Goal: Task Accomplishment & Management: Manage account settings

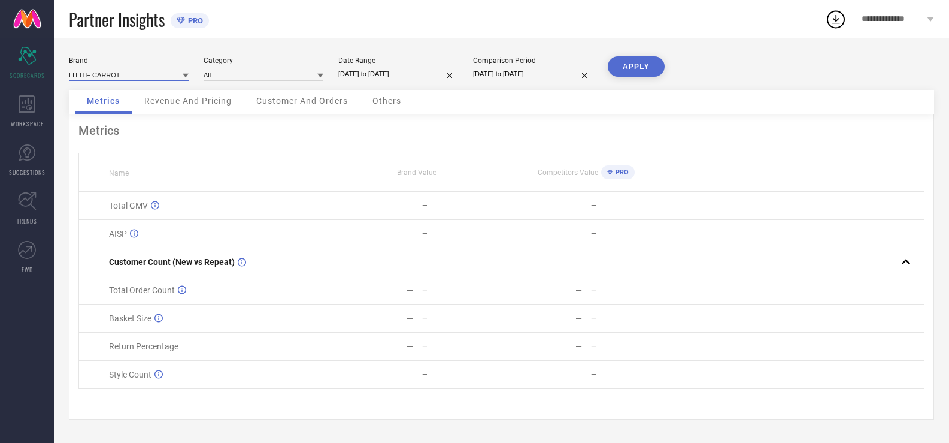
click at [133, 71] on input at bounding box center [129, 74] width 120 height 13
click at [148, 71] on input at bounding box center [129, 74] width 120 height 13
click at [921, 19] on span "**********" at bounding box center [893, 19] width 62 height 10
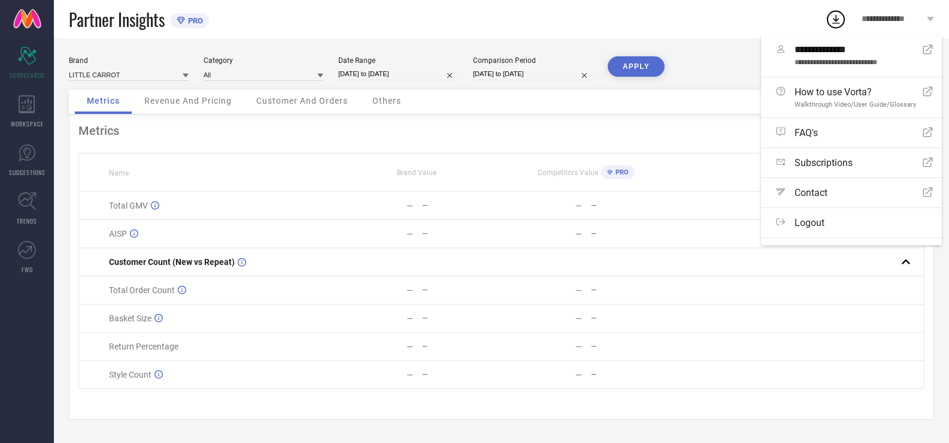
click at [793, 22] on div "Partner Insights PRO" at bounding box center [447, 19] width 756 height 38
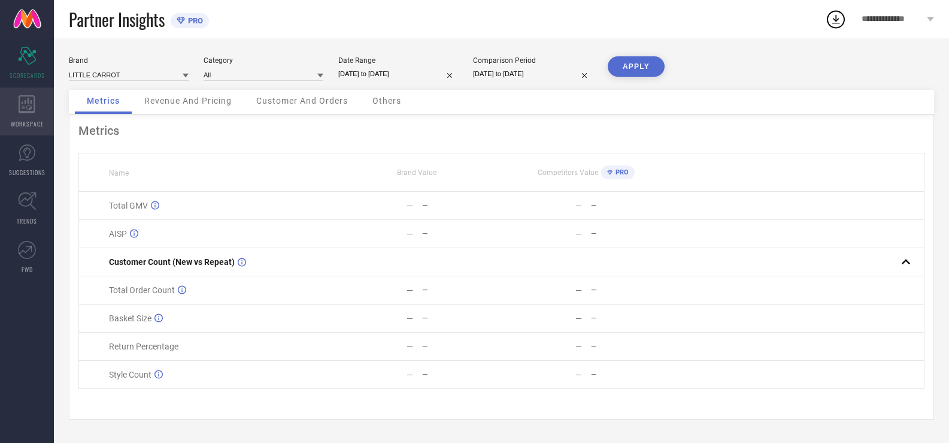
click at [25, 102] on icon at bounding box center [27, 104] width 16 height 18
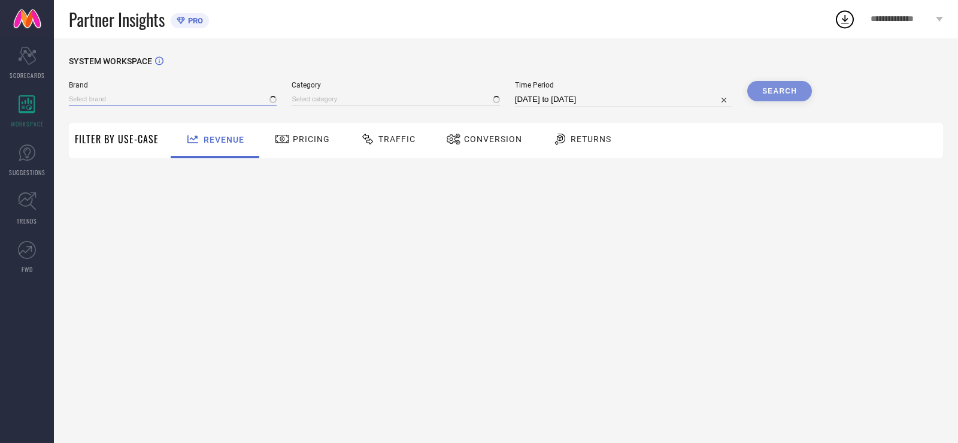
click at [88, 96] on input at bounding box center [173, 99] width 208 height 13
type input "All"
click at [89, 97] on input at bounding box center [173, 99] width 208 height 13
click at [94, 98] on input at bounding box center [173, 99] width 208 height 13
click at [92, 97] on input at bounding box center [173, 99] width 208 height 13
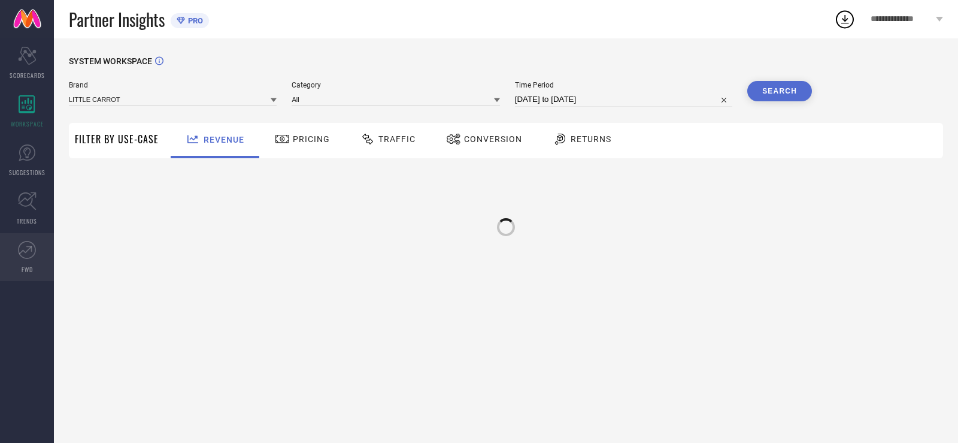
click at [24, 248] on icon at bounding box center [27, 250] width 18 height 18
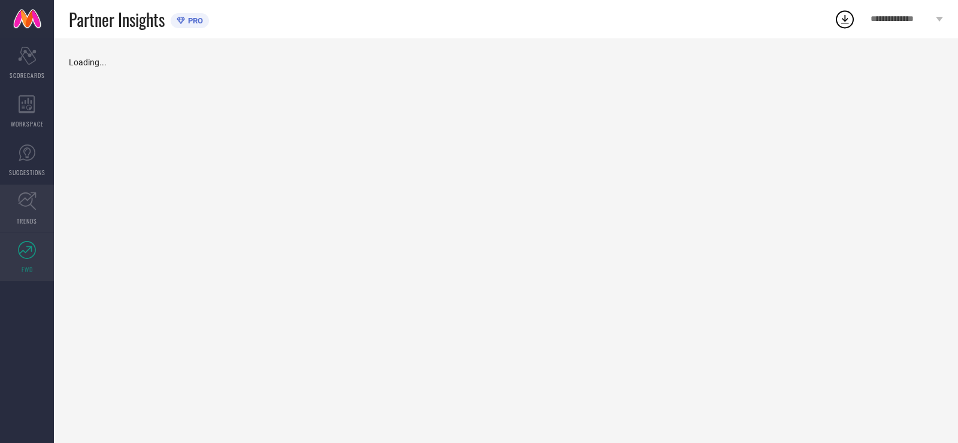
click at [29, 197] on icon at bounding box center [27, 201] width 19 height 19
click at [23, 160] on icon at bounding box center [27, 153] width 18 height 18
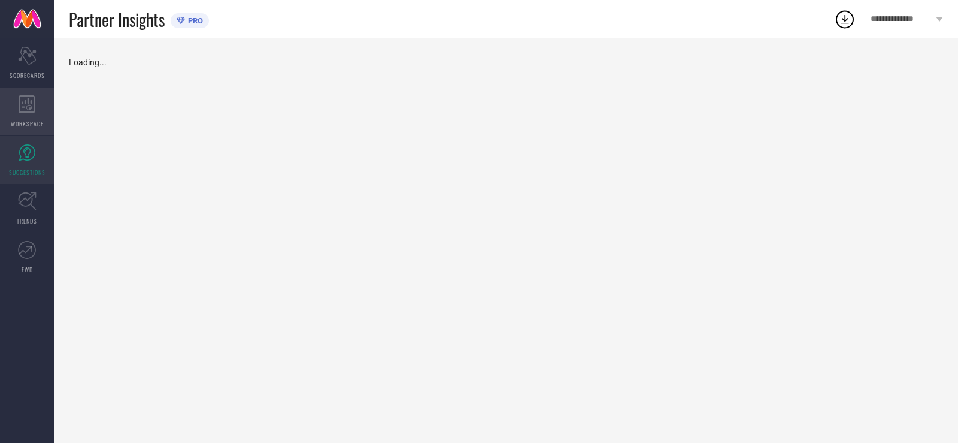
click at [21, 98] on icon at bounding box center [27, 104] width 17 height 18
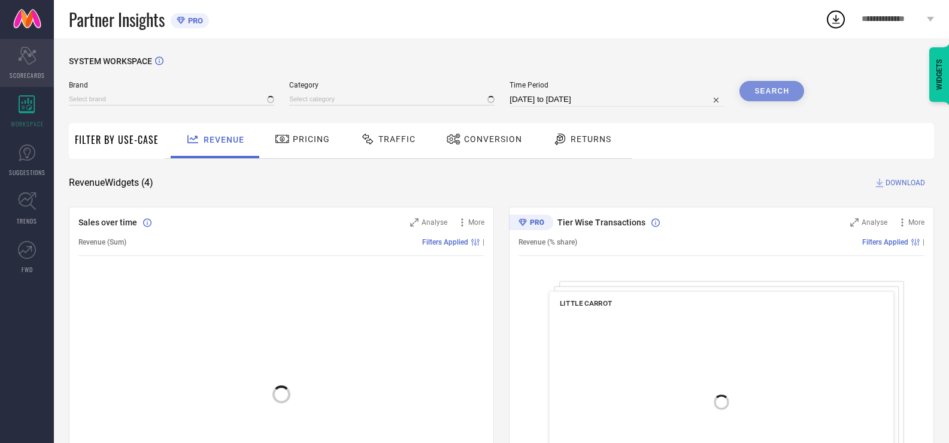
click at [28, 53] on icon at bounding box center [27, 56] width 18 height 18
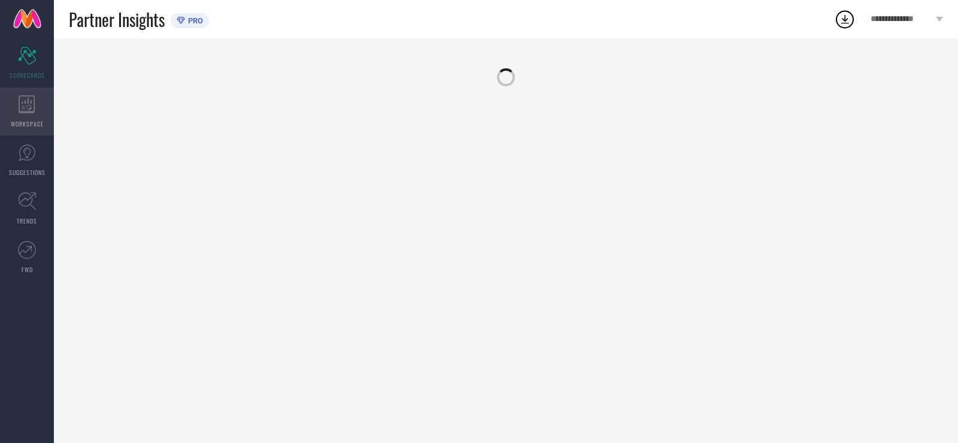
click at [29, 92] on div "WORKSPACE" at bounding box center [27, 111] width 54 height 48
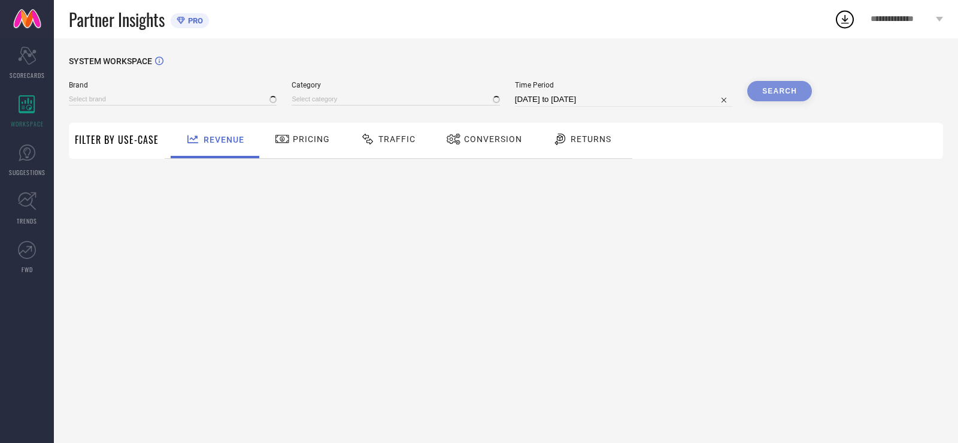
click at [156, 55] on div "SYSTEM WORKSPACE Brand Category Time Period [DATE] to [DATE] Search Filter By U…" at bounding box center [506, 240] width 904 height 404
click at [919, 23] on span "**********" at bounding box center [902, 19] width 62 height 10
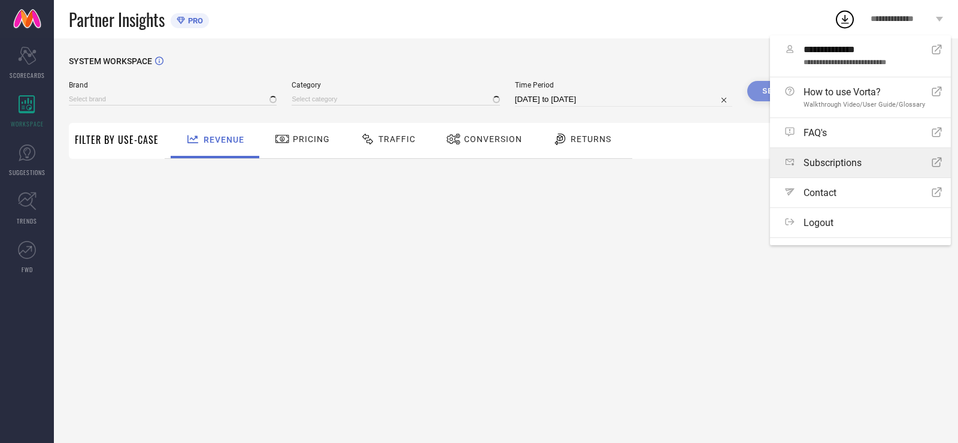
click at [863, 164] on div "Subscriptions Open Icon" at bounding box center [863, 162] width 157 height 11
type input "LITTLE CARROT"
type input "All"
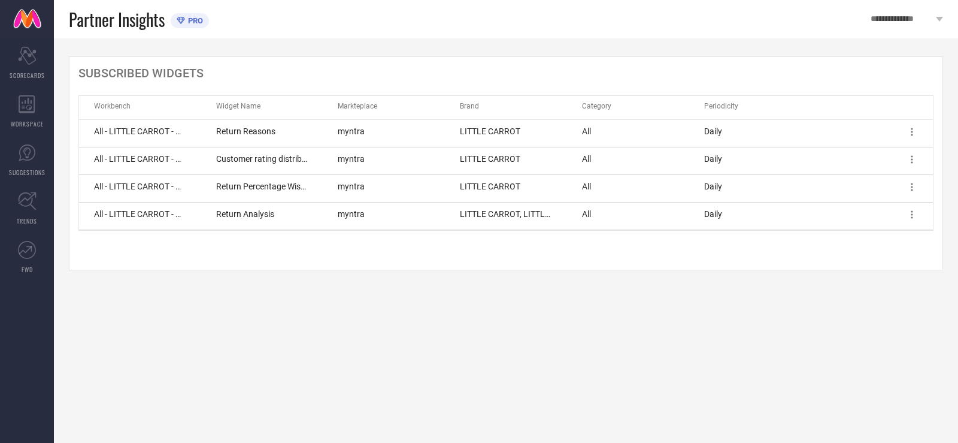
click at [938, 19] on icon at bounding box center [939, 19] width 7 height 5
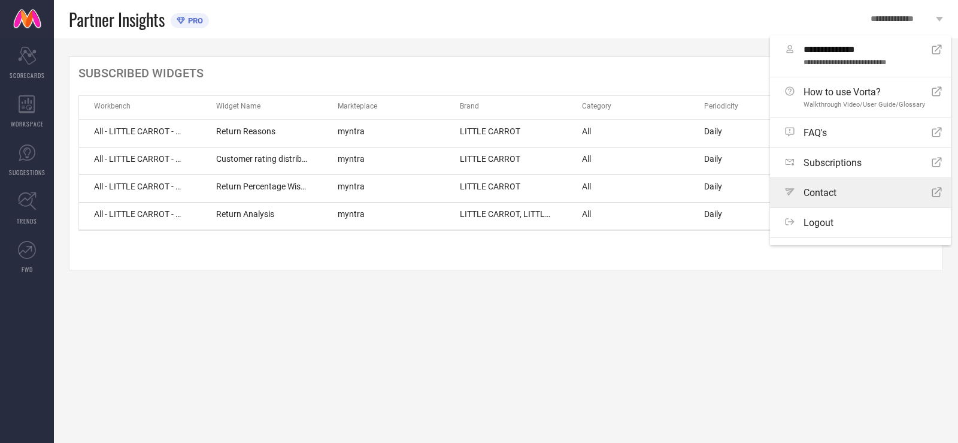
click at [869, 196] on div "Path Contact Open Icon" at bounding box center [863, 192] width 157 height 11
